Goal: Task Accomplishment & Management: Manage account settings

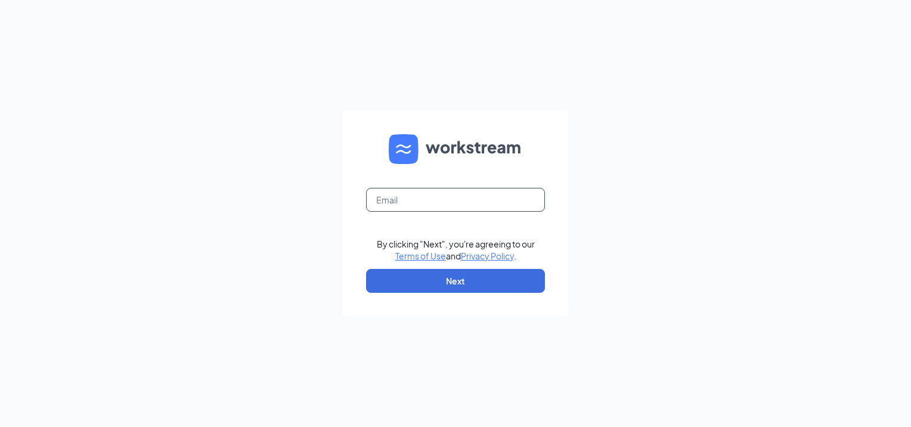
drag, startPoint x: 417, startPoint y: 205, endPoint x: 659, endPoint y: 256, distance: 247.9
click at [420, 205] on input "text" at bounding box center [455, 200] width 179 height 24
type input "[EMAIL_ADDRESS][DOMAIN_NAME]"
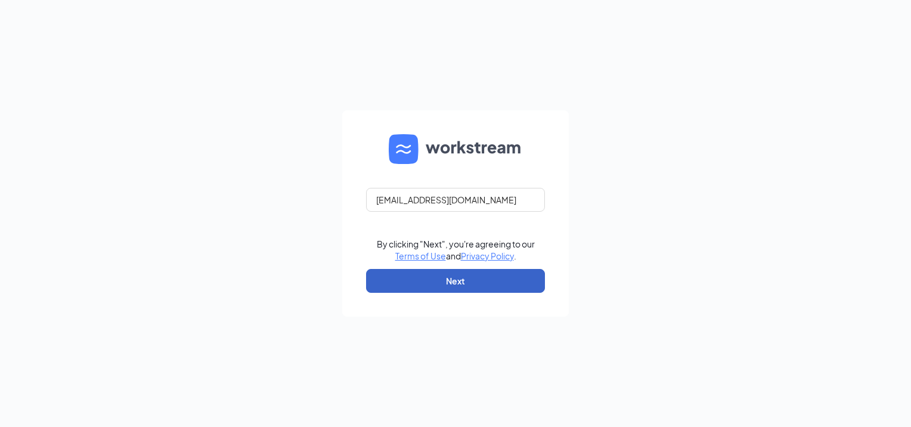
click at [436, 287] on button "Next" at bounding box center [455, 281] width 179 height 24
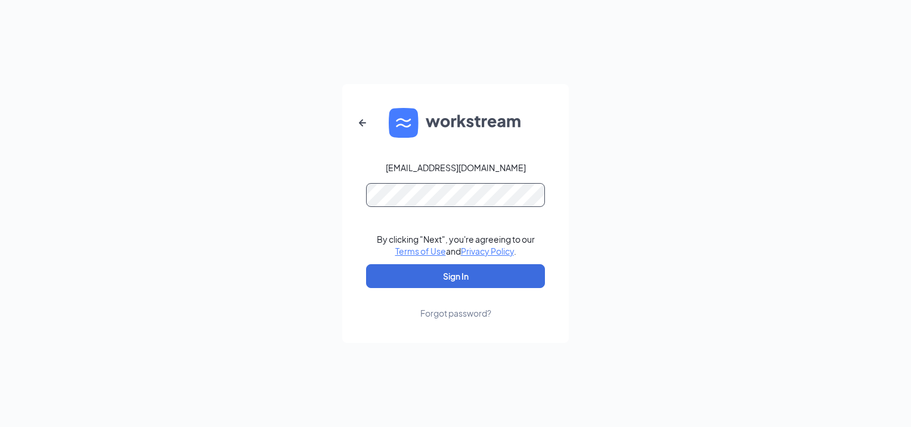
click at [366, 264] on button "Sign In" at bounding box center [455, 276] width 179 height 24
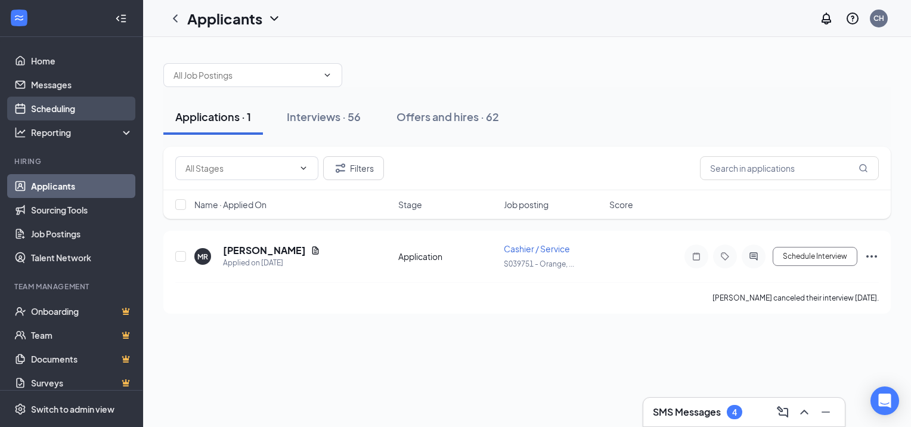
click at [78, 106] on link "Scheduling" at bounding box center [82, 109] width 102 height 24
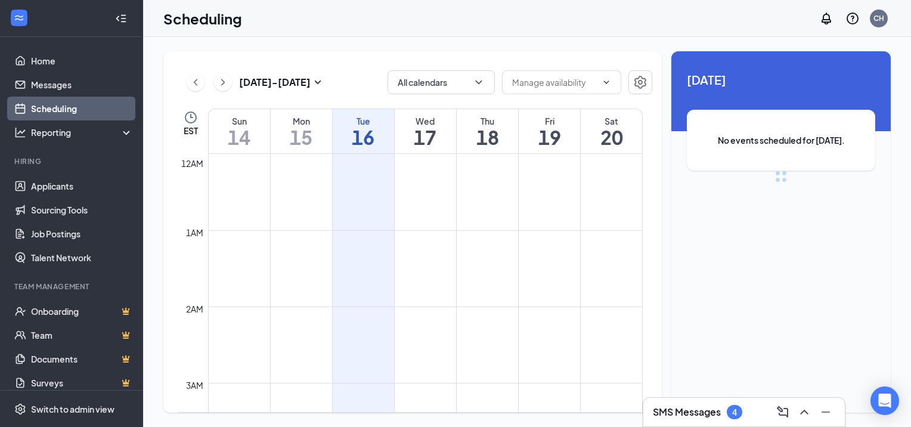
scroll to position [586, 0]
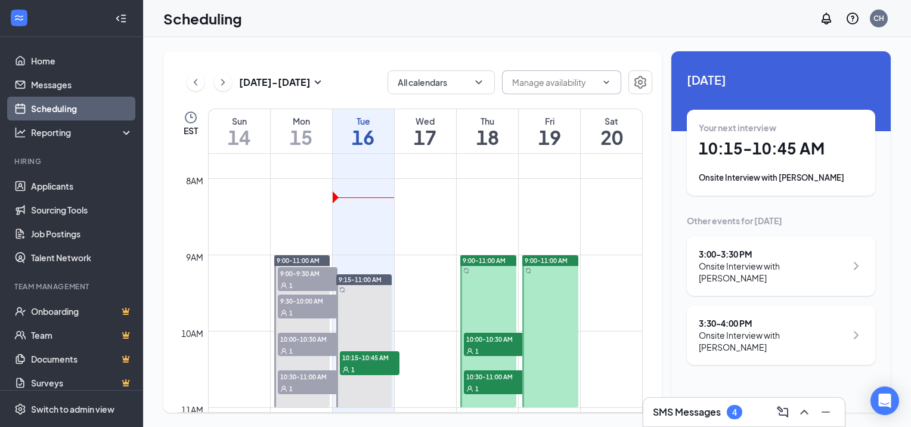
click at [539, 89] on span at bounding box center [561, 82] width 119 height 24
click at [605, 81] on icon "ChevronDown" at bounding box center [606, 81] width 5 height 3
click at [632, 88] on button "button" at bounding box center [640, 82] width 24 height 24
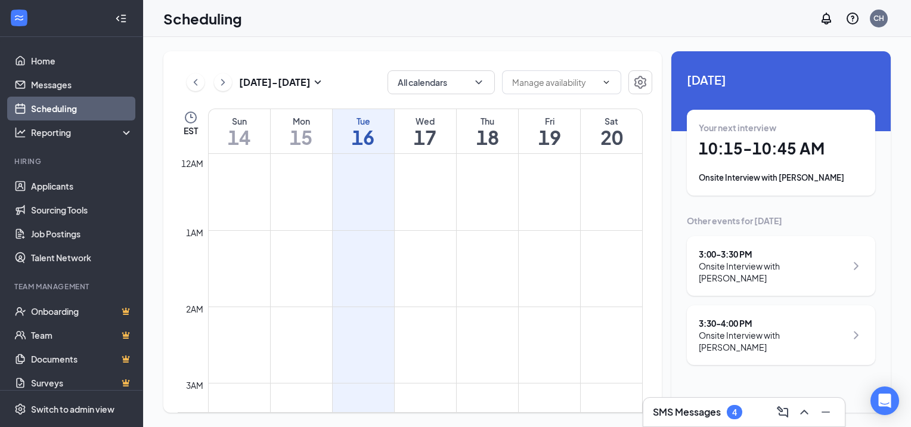
scroll to position [586, 0]
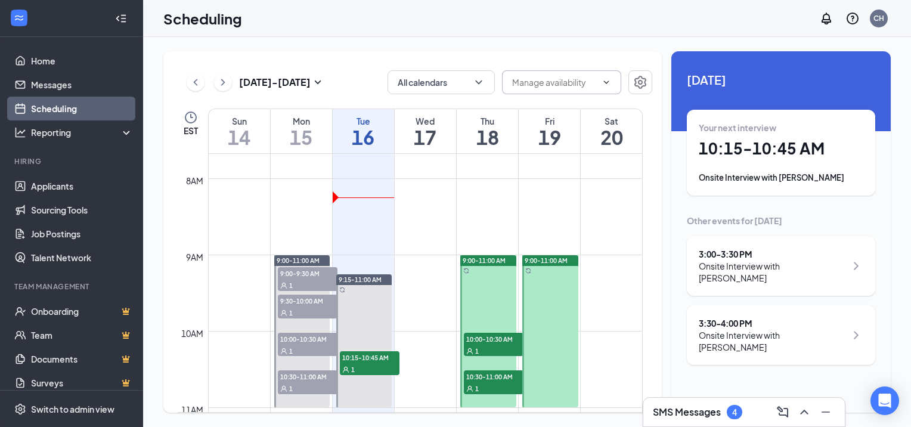
drag, startPoint x: 580, startPoint y: 98, endPoint x: 578, endPoint y: 88, distance: 9.6
click at [579, 92] on div "Sep 14 - Sep 20 All calendars EST Sun 14 Mon 15 Tue 16 Wed 17 Thu 18 Fri 19 Sat…" at bounding box center [412, 231] width 498 height 361
click at [578, 87] on input "text" at bounding box center [554, 82] width 85 height 13
click at [569, 112] on div "Delete all availability" at bounding box center [571, 104] width 119 height 27
type input "Delete all availability"
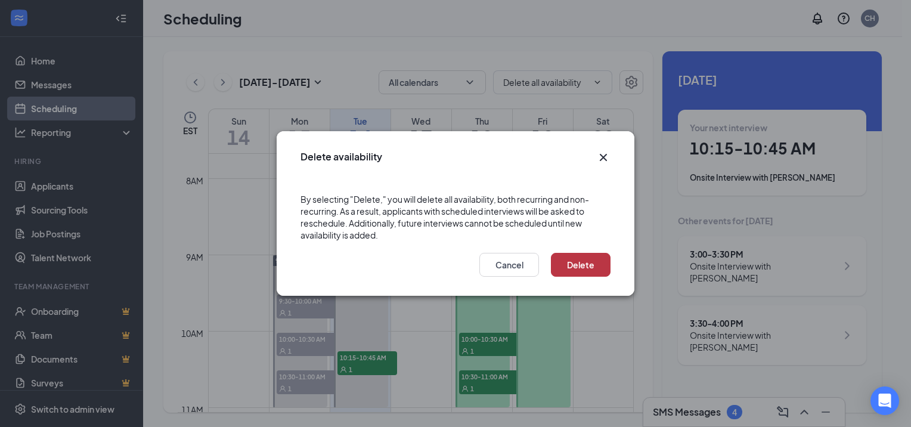
click at [585, 268] on button "Delete" at bounding box center [581, 265] width 60 height 24
